Goal: Task Accomplishment & Management: Use online tool/utility

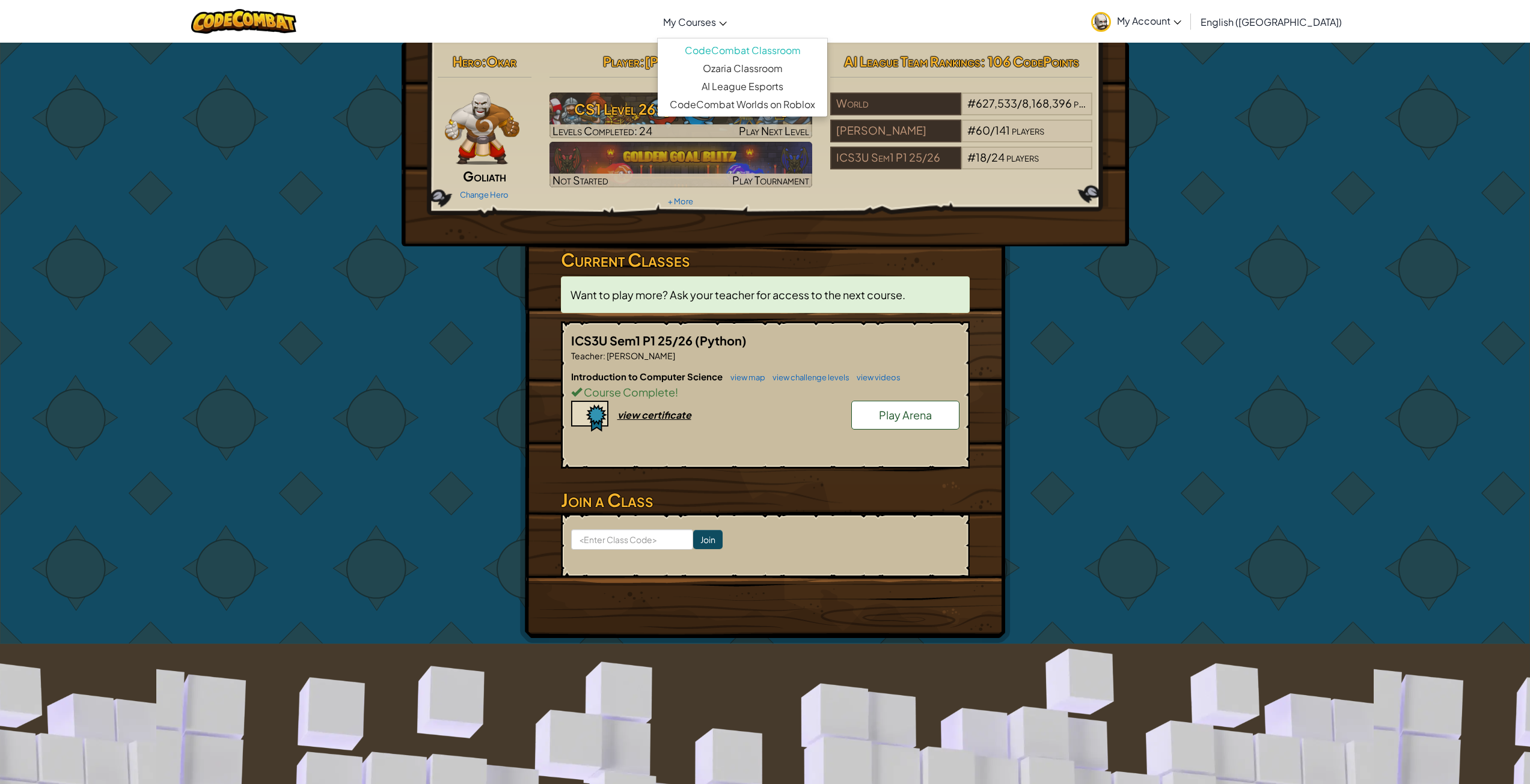
click at [716, 26] on span "My Courses" at bounding box center [689, 22] width 53 height 13
click at [752, 47] on link "CodeCombat Classroom" at bounding box center [742, 50] width 169 height 18
click at [976, 154] on span "18" at bounding box center [981, 157] width 10 height 14
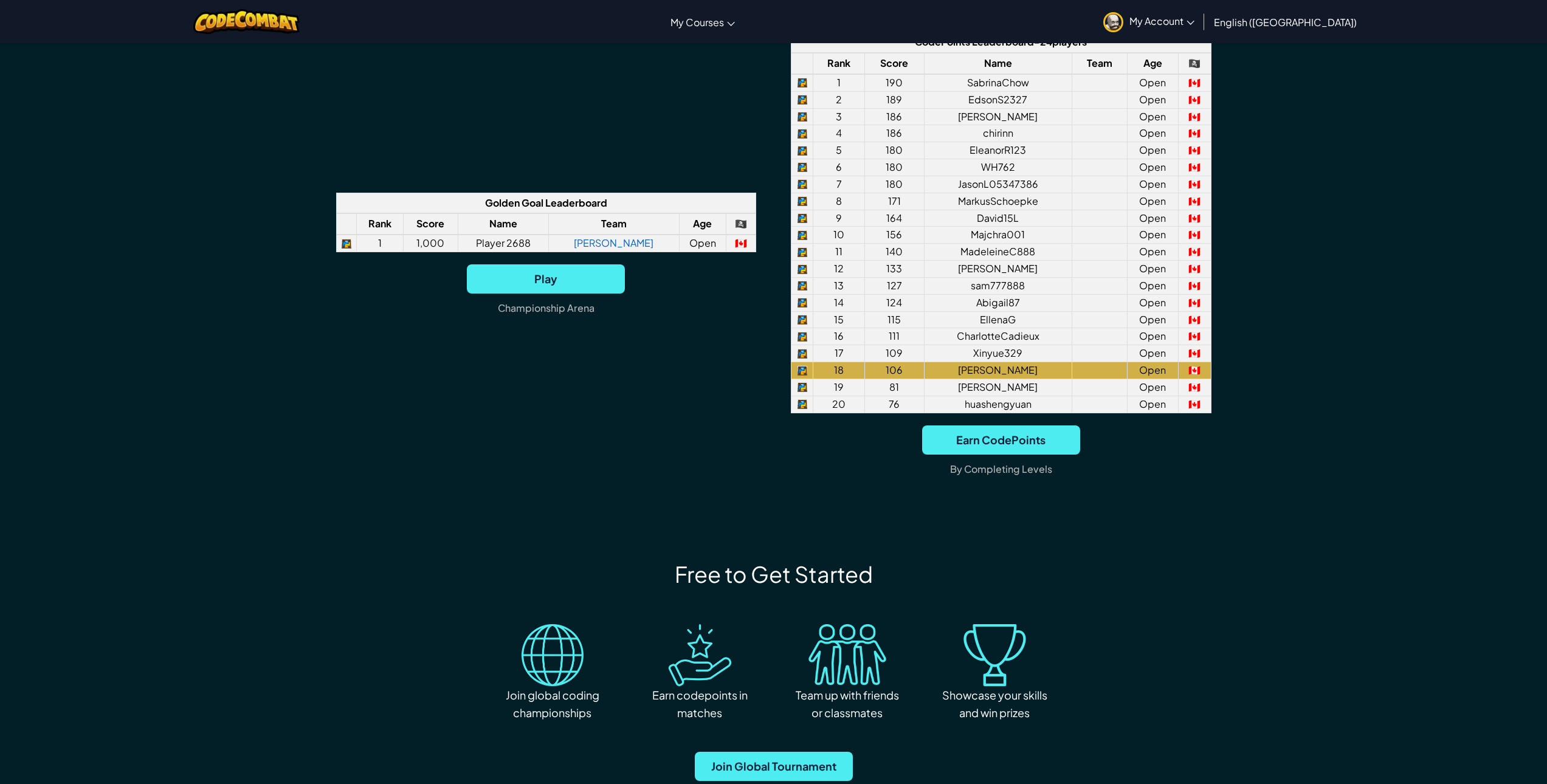
scroll to position [1094, 0]
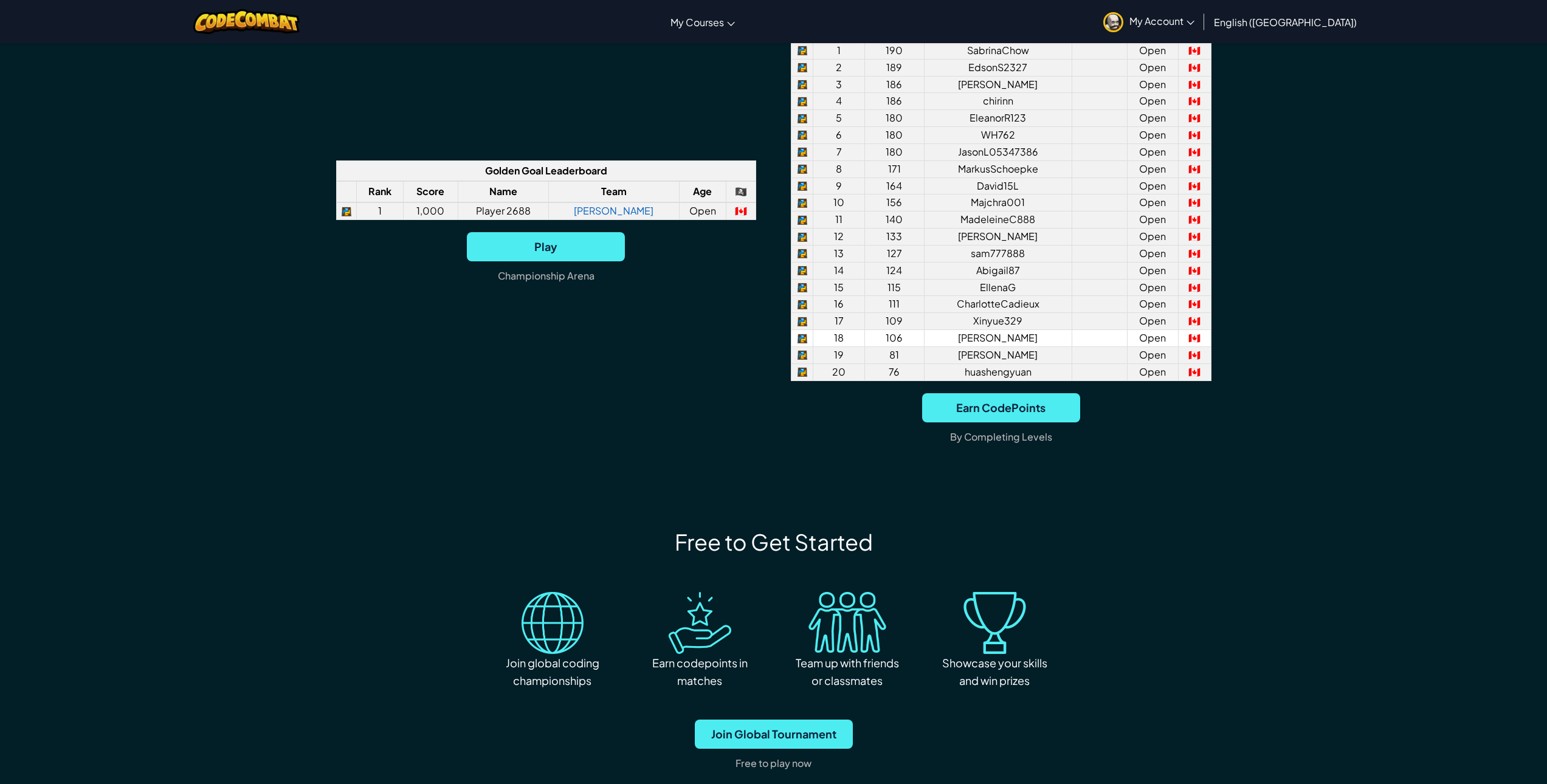
click at [890, 339] on td "106" at bounding box center [894, 338] width 60 height 17
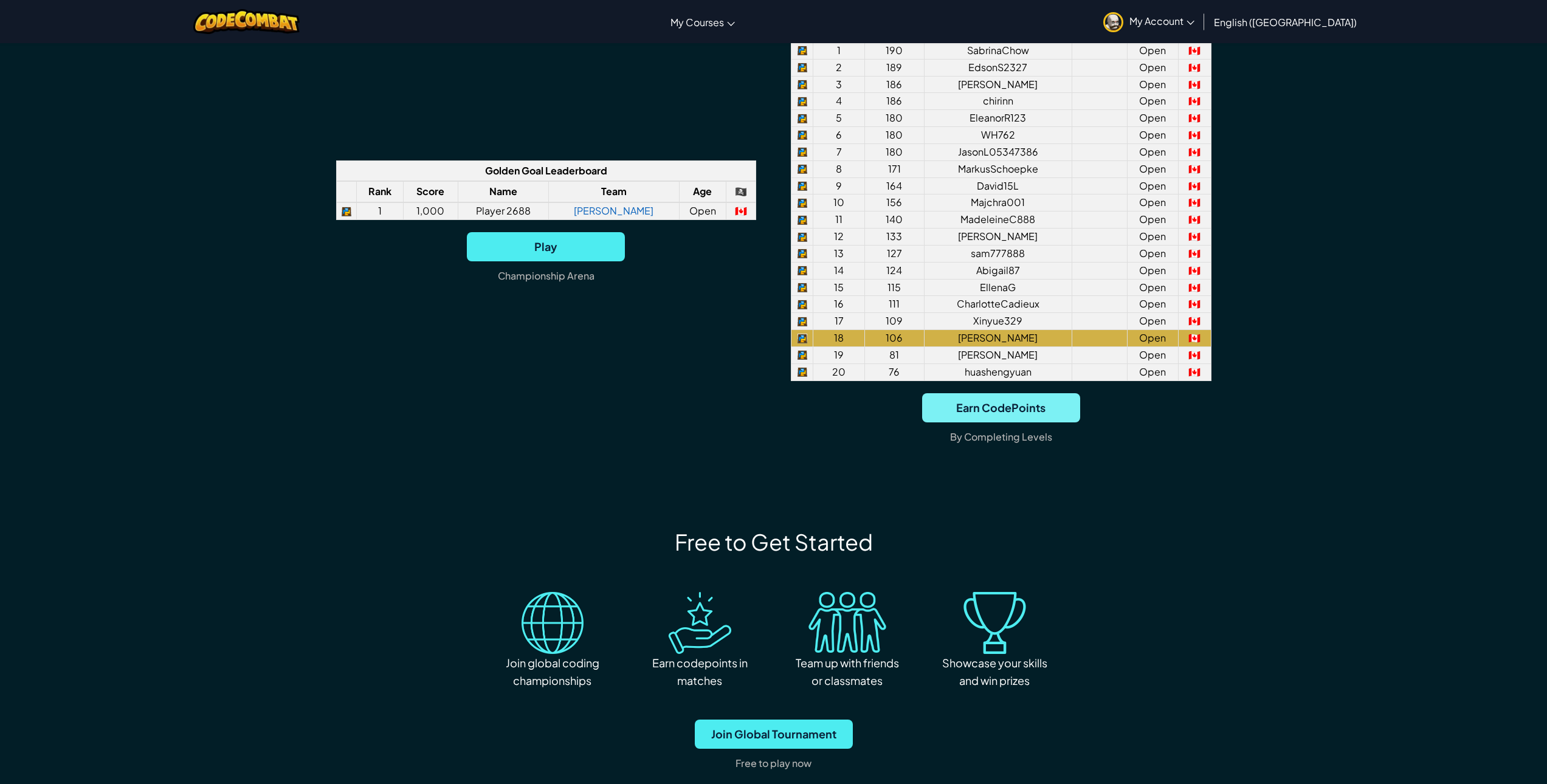
click at [1010, 409] on span "Earn CodePoints" at bounding box center [1001, 407] width 158 height 29
